Goal: Check status: Check status

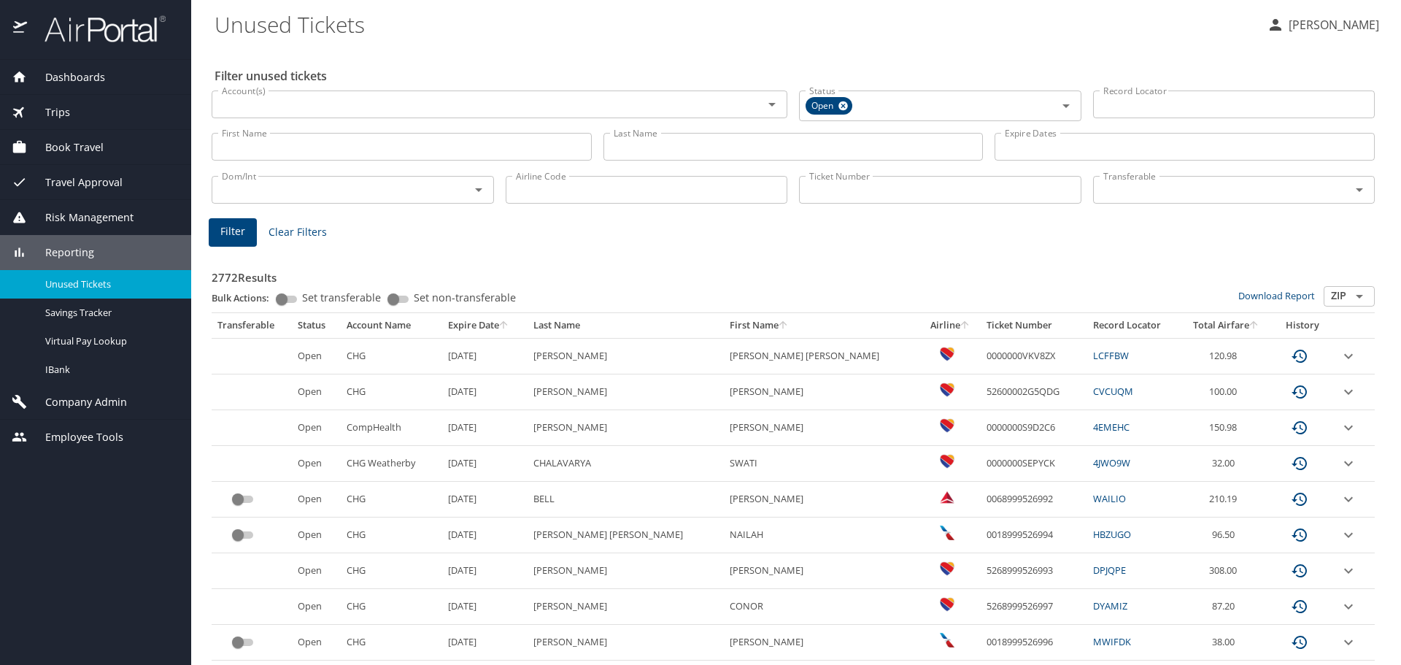
click at [97, 78] on span "Dashboards" at bounding box center [66, 77] width 78 height 16
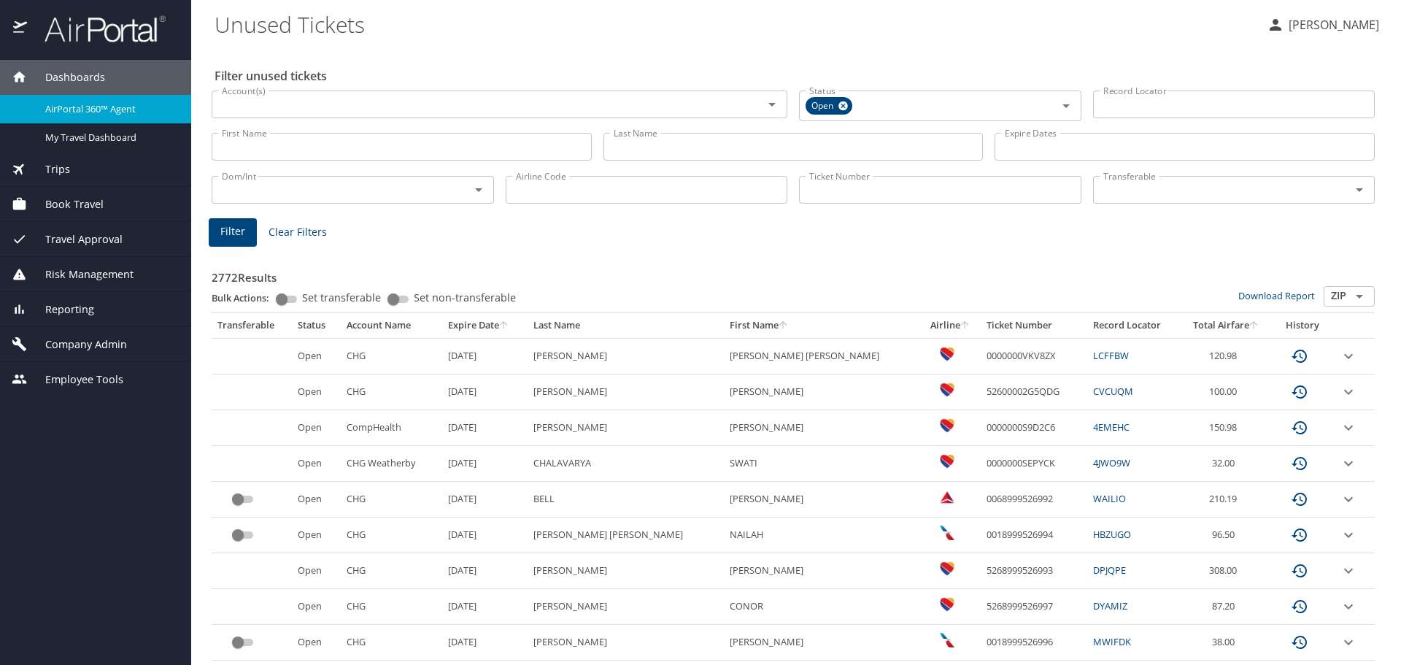
click at [125, 110] on span "AirPortal 360™ Agent" at bounding box center [109, 109] width 128 height 14
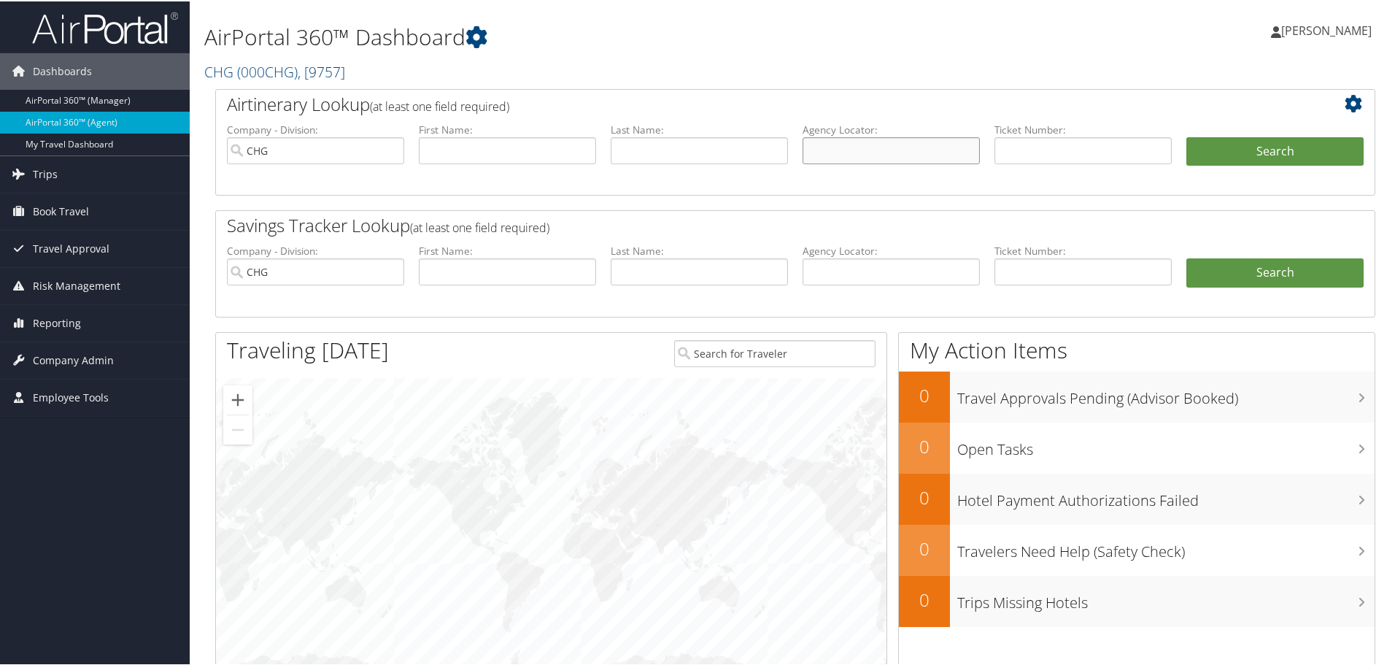
paste input "SLHVCA"
type input "SLHVCA"
click at [1261, 151] on button "Search" at bounding box center [1274, 150] width 177 height 29
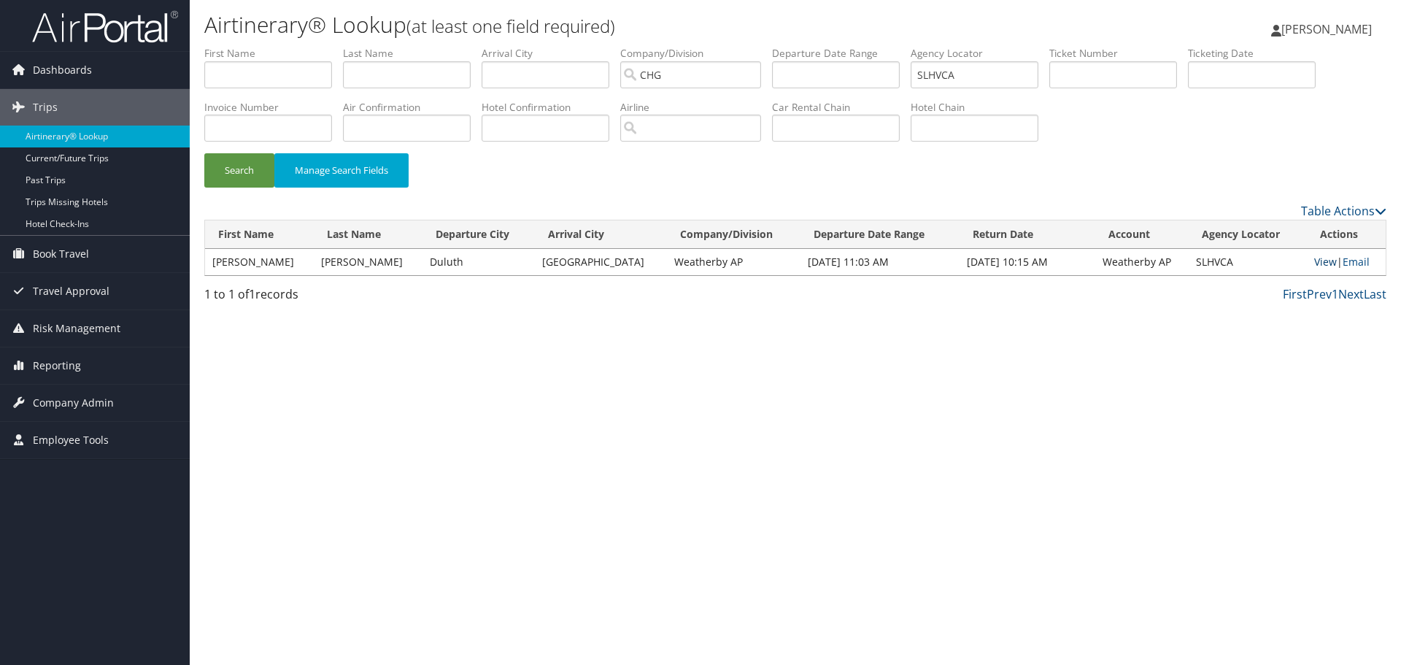
click at [1316, 260] on link "View" at bounding box center [1325, 262] width 23 height 14
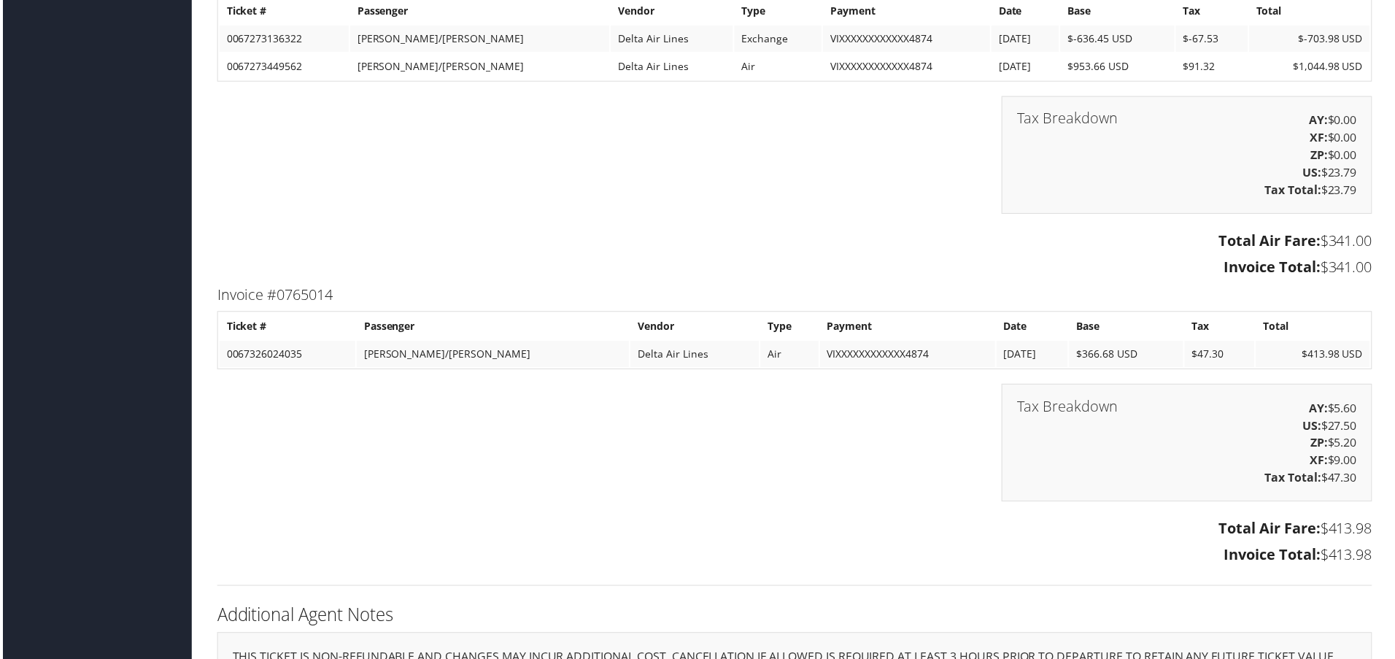
scroll to position [5326, 0]
